Goal: Task Accomplishment & Management: Manage account settings

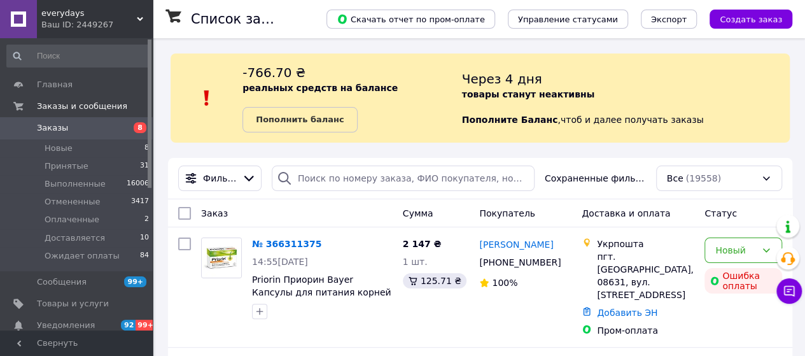
click at [106, 125] on span "Заказы" at bounding box center [77, 127] width 81 height 11
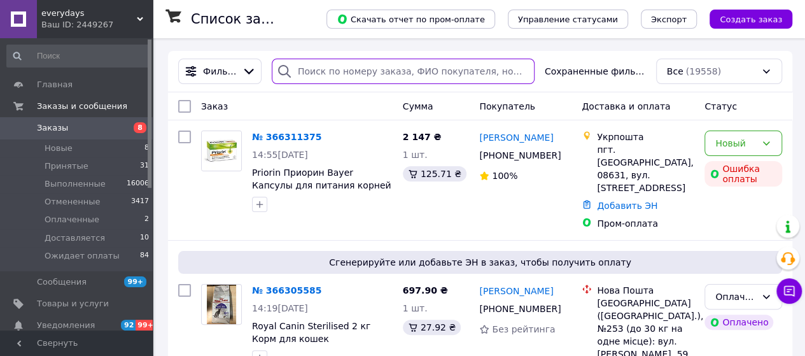
click at [342, 60] on input "search" at bounding box center [403, 71] width 263 height 25
click at [337, 65] on input "search" at bounding box center [403, 71] width 263 height 25
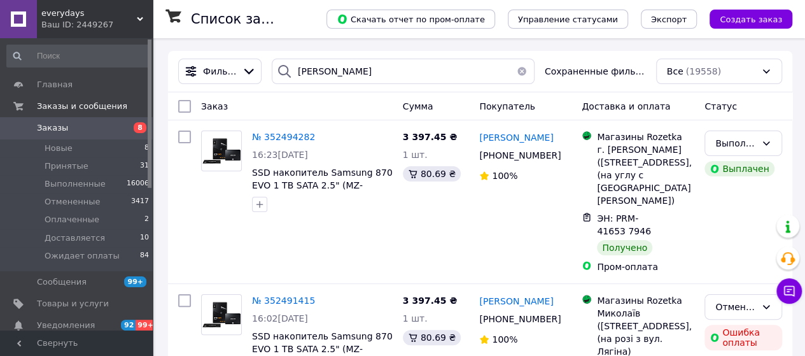
click at [297, 74] on div at bounding box center [284, 71] width 25 height 25
click at [302, 74] on input "кузнецова" at bounding box center [403, 71] width 263 height 25
click at [318, 77] on input "світалана кузнецова" at bounding box center [403, 71] width 263 height 25
type input "світлана кузнецова"
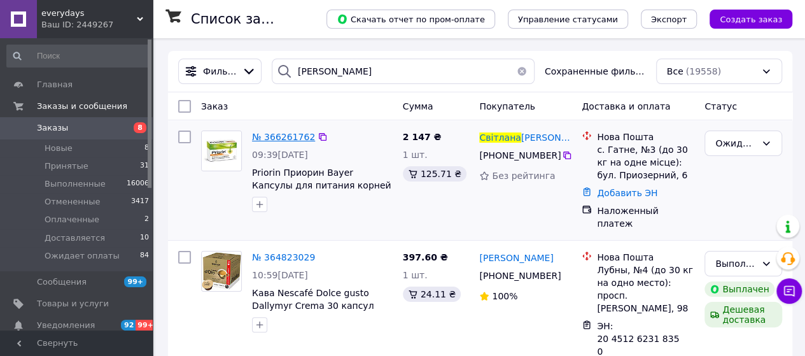
click at [269, 138] on span "№ 366261762" at bounding box center [283, 137] width 63 height 10
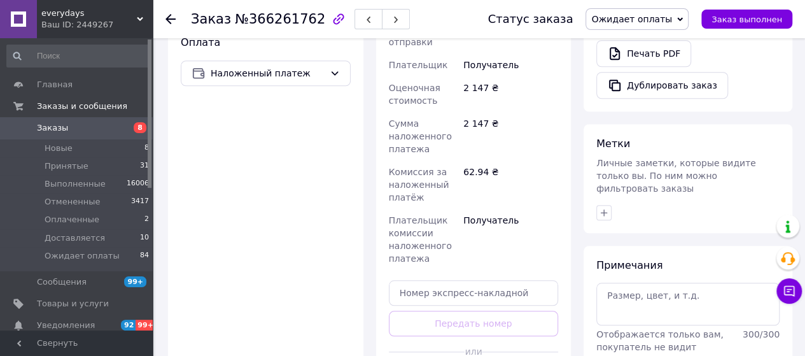
scroll to position [573, 0]
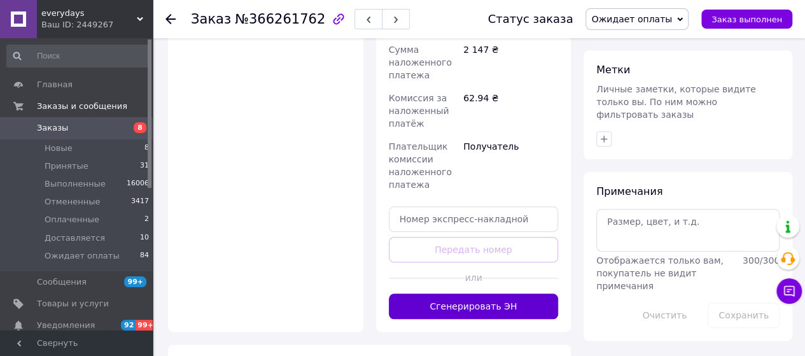
click at [493, 293] on button "Сгенерировать ЭН" at bounding box center [474, 305] width 170 height 25
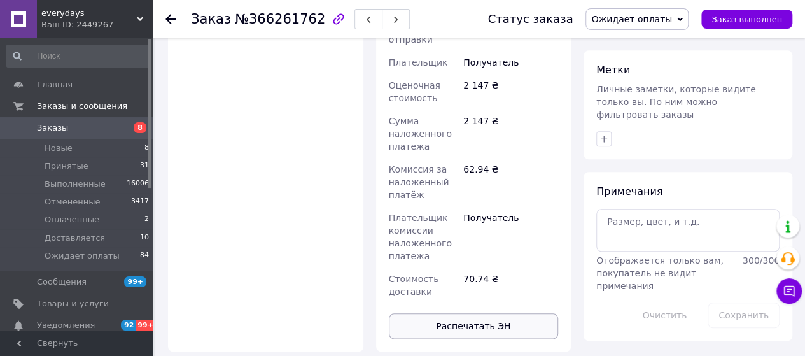
click at [479, 313] on button "Распечатать ЭН" at bounding box center [474, 325] width 170 height 25
click at [66, 122] on link "Заказы 8" at bounding box center [78, 128] width 157 height 22
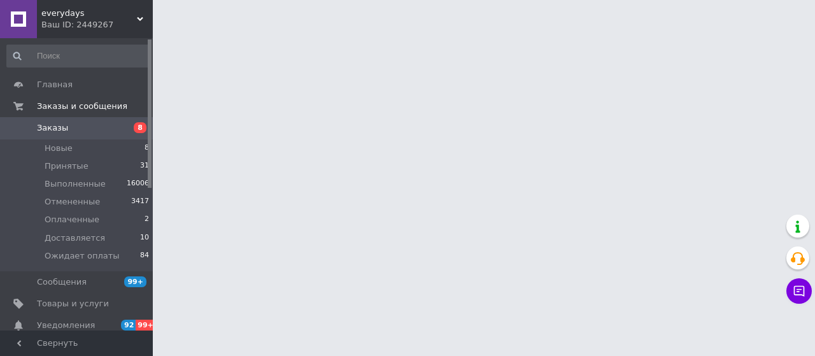
click at [263, 32] on html "everydays Ваш ID: 2449267 Сайт everydays Кабинет покупателя Проверить состояние…" at bounding box center [407, 16] width 815 height 32
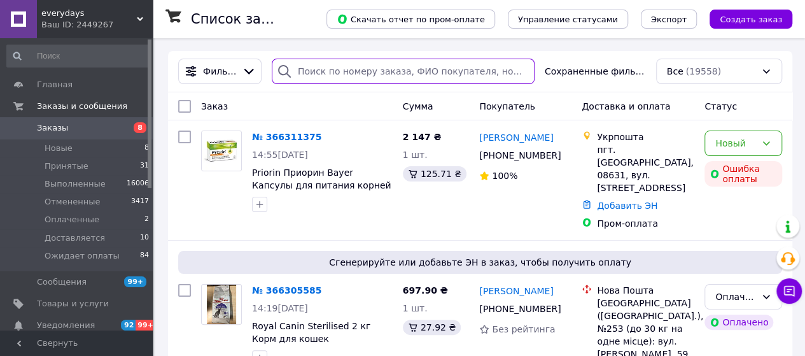
click at [346, 80] on input "search" at bounding box center [403, 71] width 263 height 25
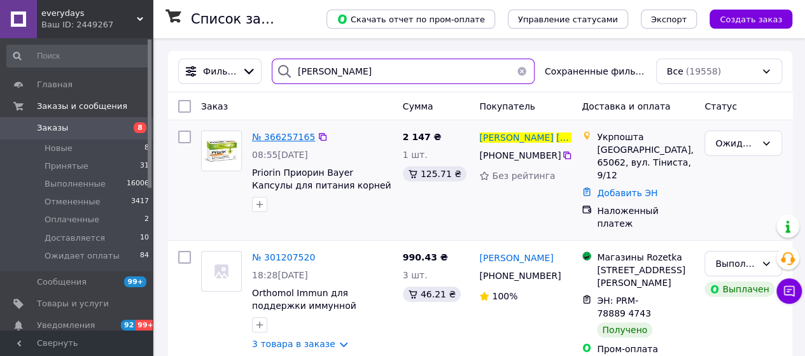
type input "лили шевченк"
click at [278, 136] on span "№ 366257165" at bounding box center [283, 137] width 63 height 10
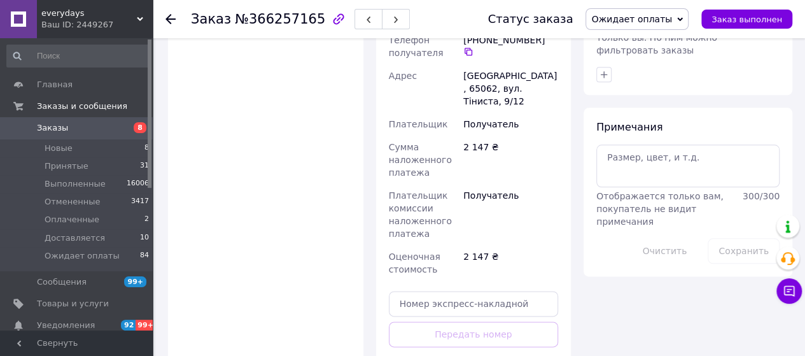
scroll to position [700, 0]
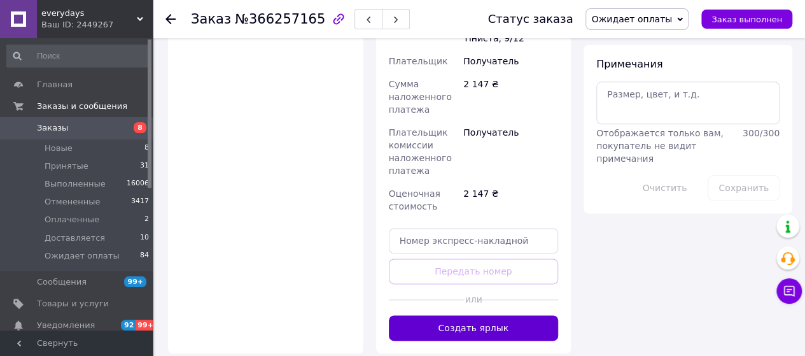
click at [490, 315] on button "Создать ярлык" at bounding box center [474, 327] width 170 height 25
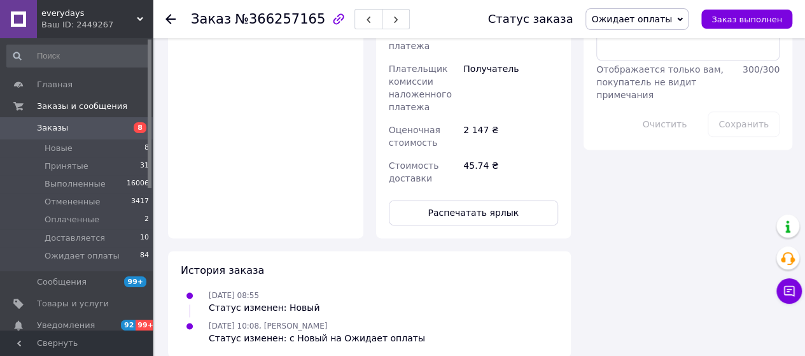
scroll to position [764, 0]
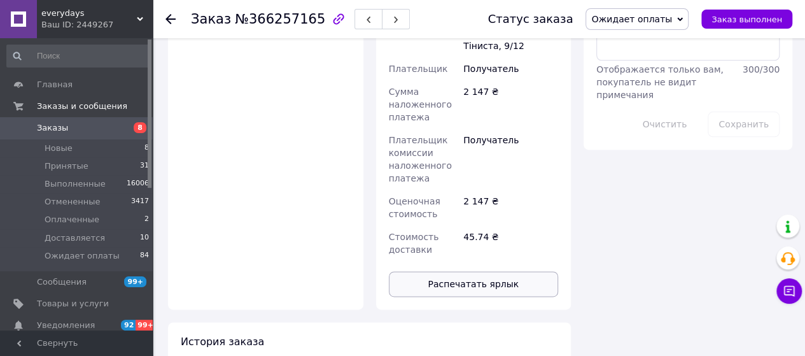
click at [498, 271] on button "Распечатать ярлык" at bounding box center [474, 283] width 170 height 25
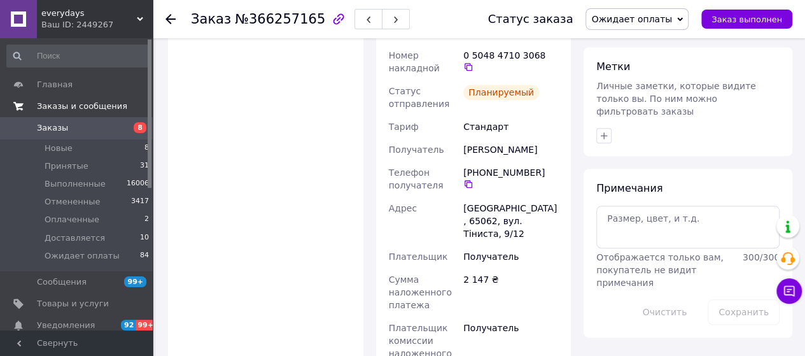
scroll to position [509, 0]
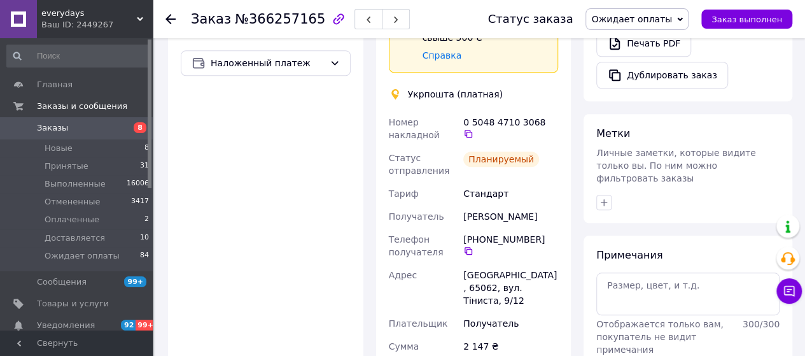
click at [78, 131] on span "Заказы" at bounding box center [77, 127] width 81 height 11
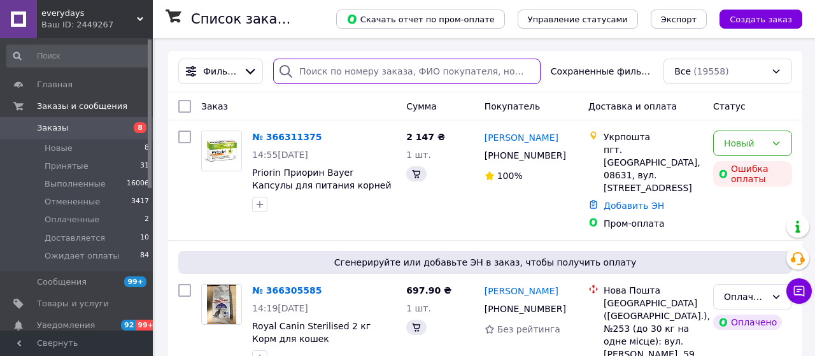
click at [336, 65] on input "search" at bounding box center [406, 71] width 267 height 25
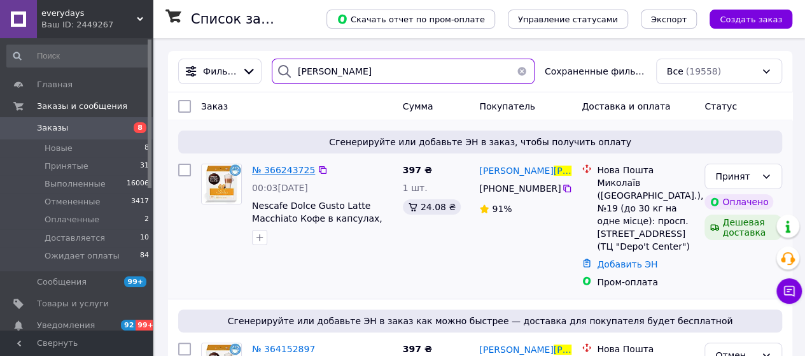
type input "яцко"
click at [276, 167] on span "№ 366243725" at bounding box center [283, 170] width 63 height 10
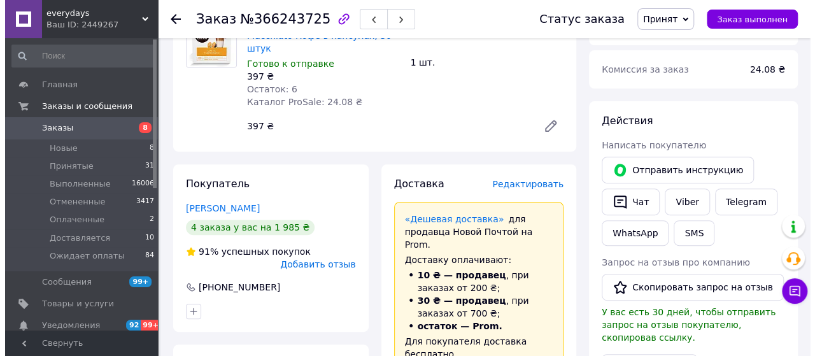
scroll to position [255, 0]
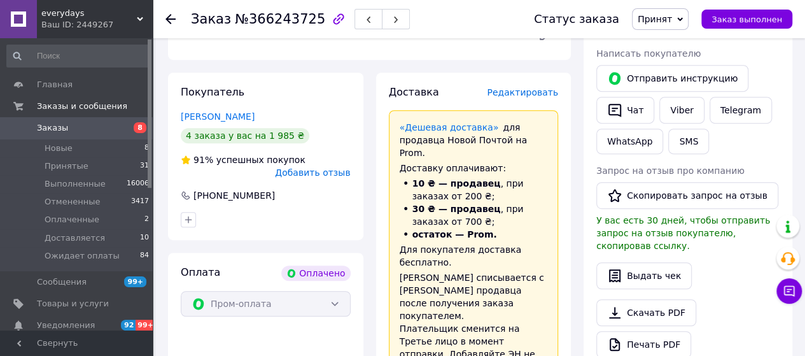
click at [518, 87] on span "Редактировать" at bounding box center [522, 92] width 71 height 10
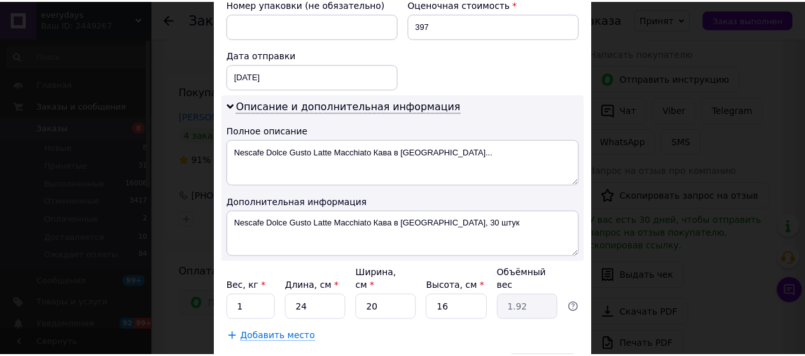
scroll to position [625, 0]
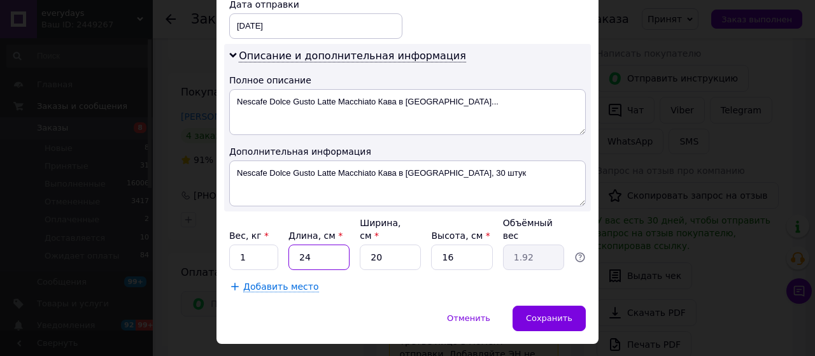
drag, startPoint x: 335, startPoint y: 226, endPoint x: 297, endPoint y: 222, distance: 37.7
click at [297, 244] on input "24" at bounding box center [318, 256] width 61 height 25
click at [272, 235] on div "Вес, кг * 1 Длина, см * 24 Ширина, см * 20 Высота, см * 16 Объёмный вес 1.92" at bounding box center [407, 242] width 356 height 53
type input "2"
type input "0.16"
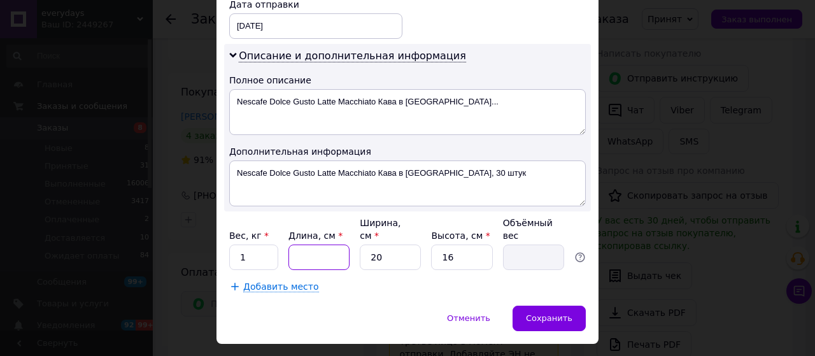
type input "1"
type input "0.1"
type input "16"
type input "1.28"
type input "16"
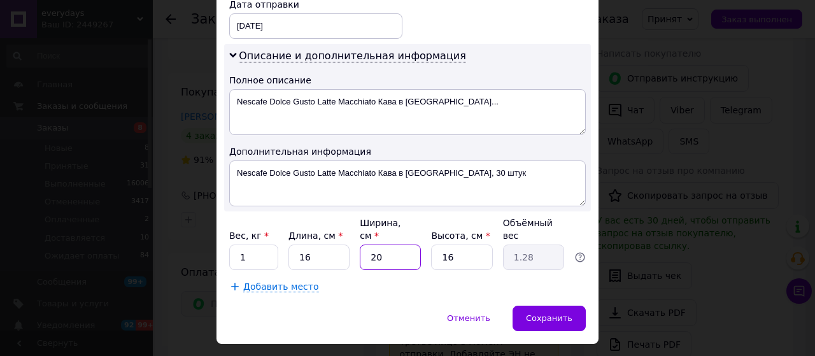
type input "1"
type input "0.1"
type input "16"
type input "1.02"
type input "16"
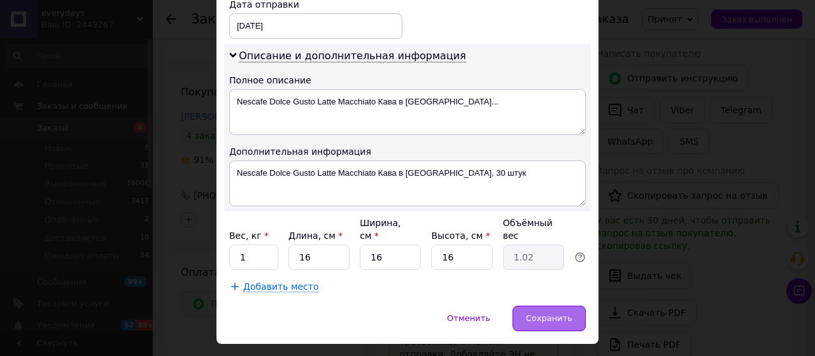
click at [578, 306] on div "Сохранить" at bounding box center [548, 318] width 73 height 25
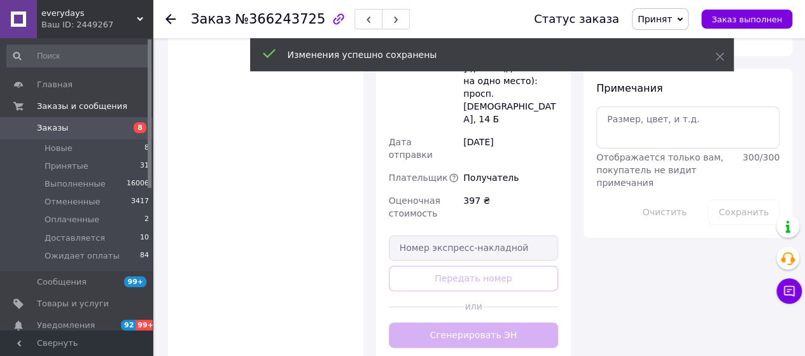
scroll to position [764, 0]
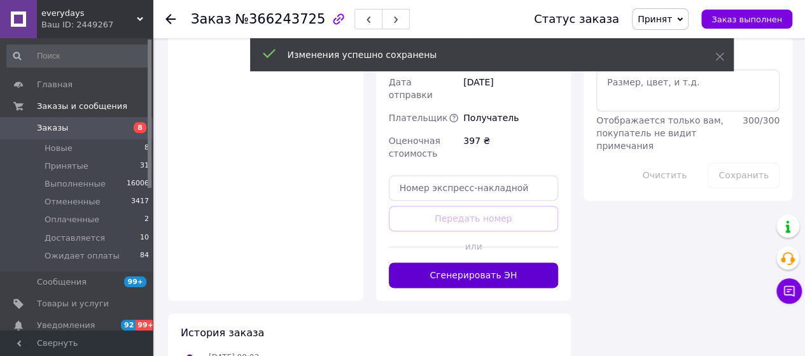
click at [492, 262] on button "Сгенерировать ЭН" at bounding box center [474, 274] width 170 height 25
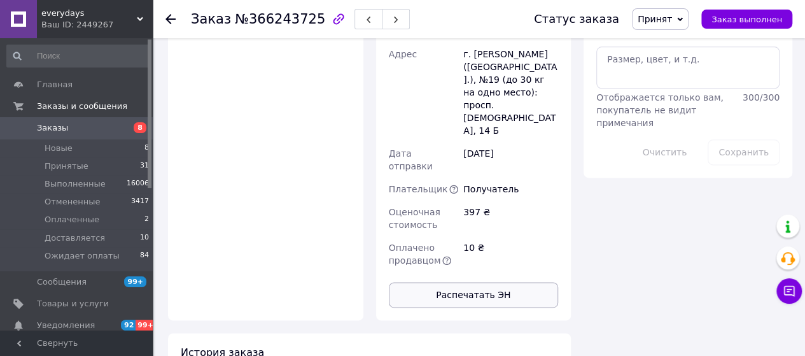
click at [466, 282] on button "Распечатать ЭН" at bounding box center [474, 294] width 170 height 25
click at [56, 123] on span "Заказы" at bounding box center [52, 127] width 31 height 11
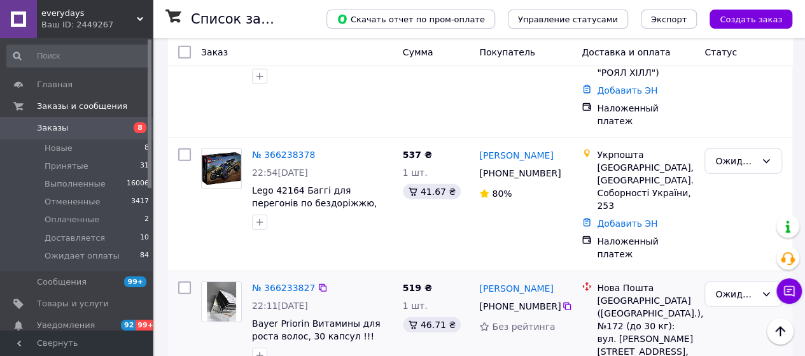
scroll to position [1846, 0]
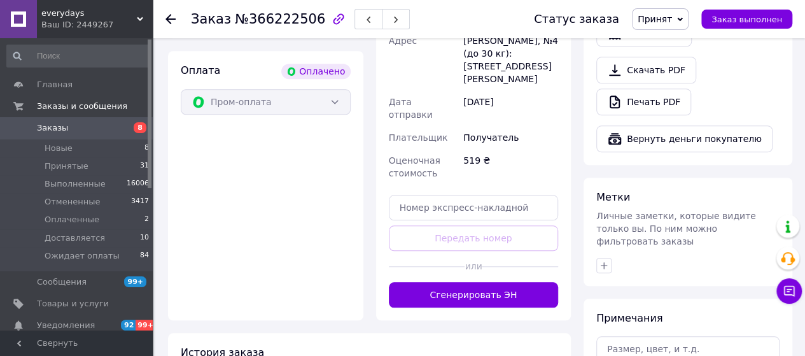
scroll to position [629, 0]
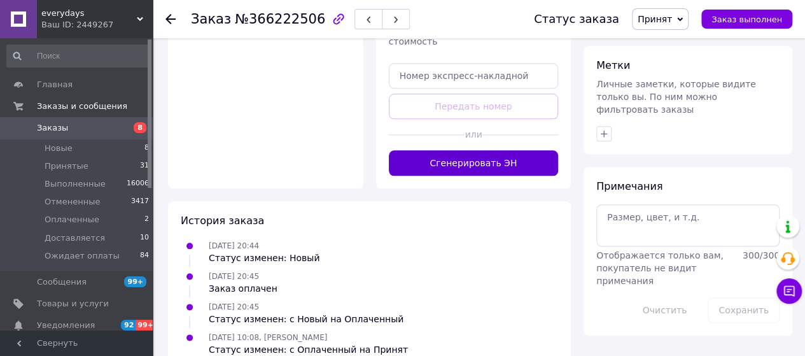
click at [500, 150] on button "Сгенерировать ЭН" at bounding box center [474, 162] width 170 height 25
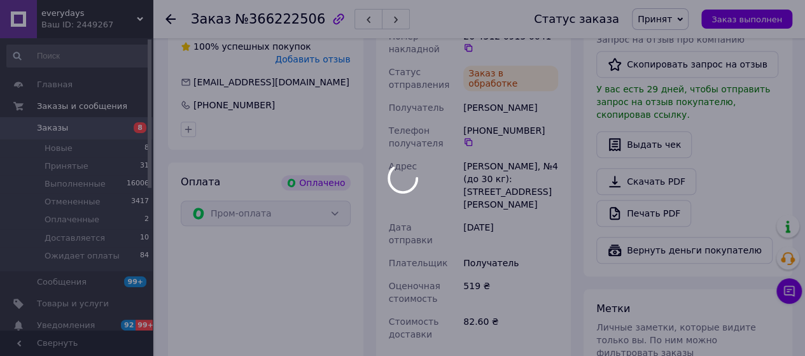
scroll to position [502, 0]
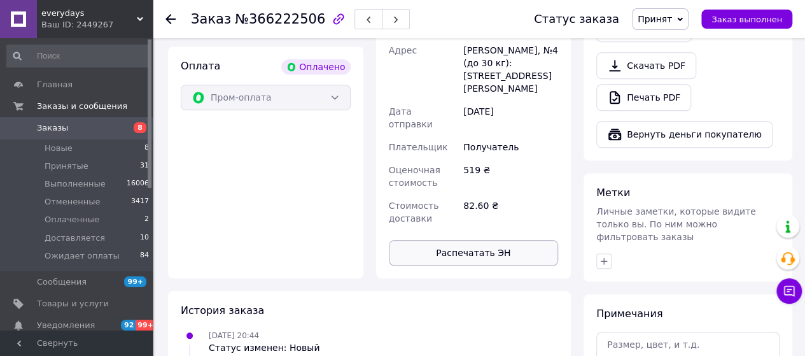
click at [485, 240] on button "Распечатать ЭН" at bounding box center [474, 252] width 170 height 25
click at [486, 240] on button "Распечатать ЭН" at bounding box center [474, 252] width 170 height 25
click at [95, 131] on span "Заказы" at bounding box center [77, 127] width 81 height 11
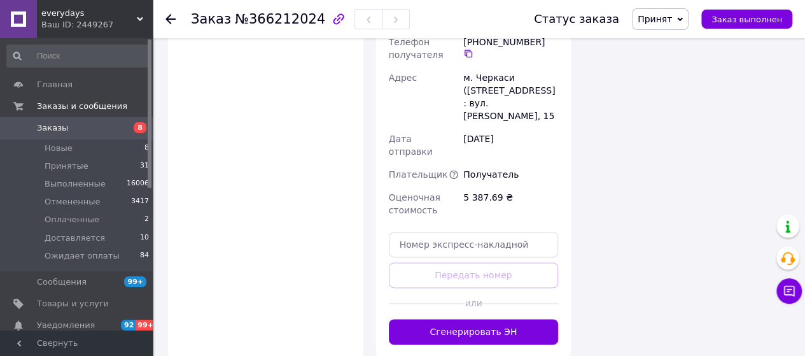
scroll to position [904, 0]
